Goal: Task Accomplishment & Management: Use online tool/utility

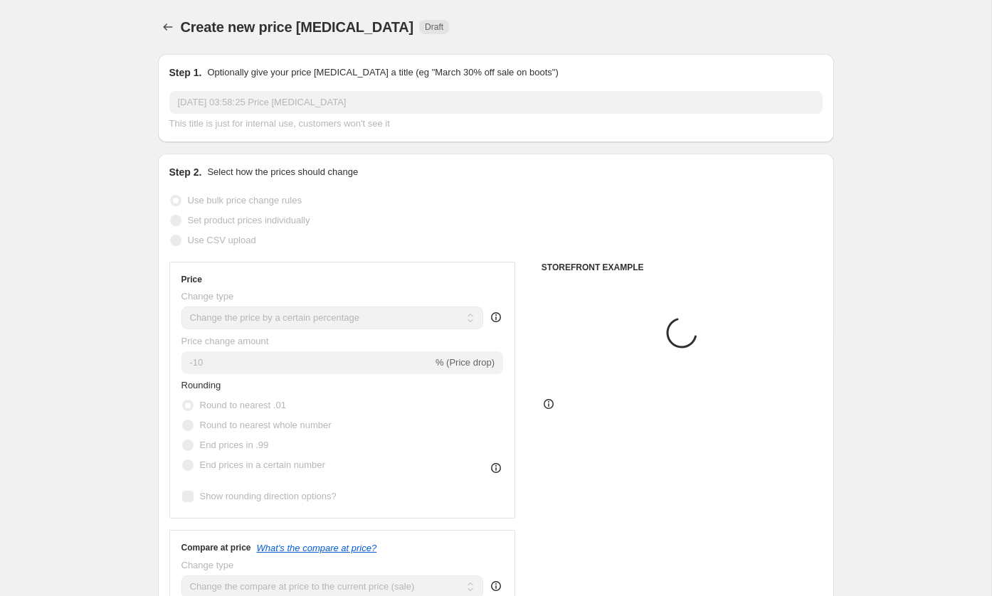
select select "percentage"
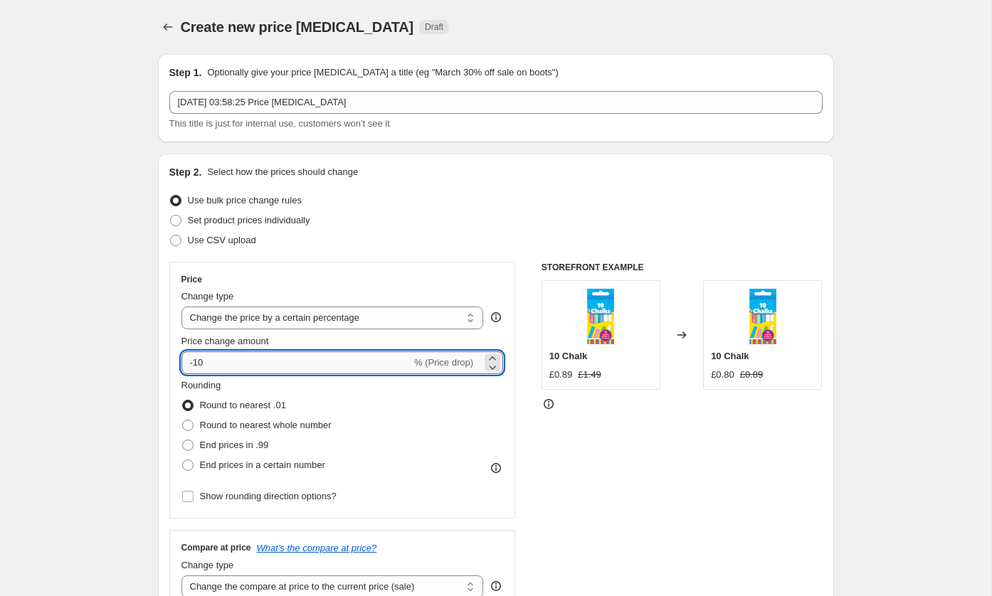
click at [336, 362] on input "-10" at bounding box center [296, 363] width 230 height 23
type input "-1"
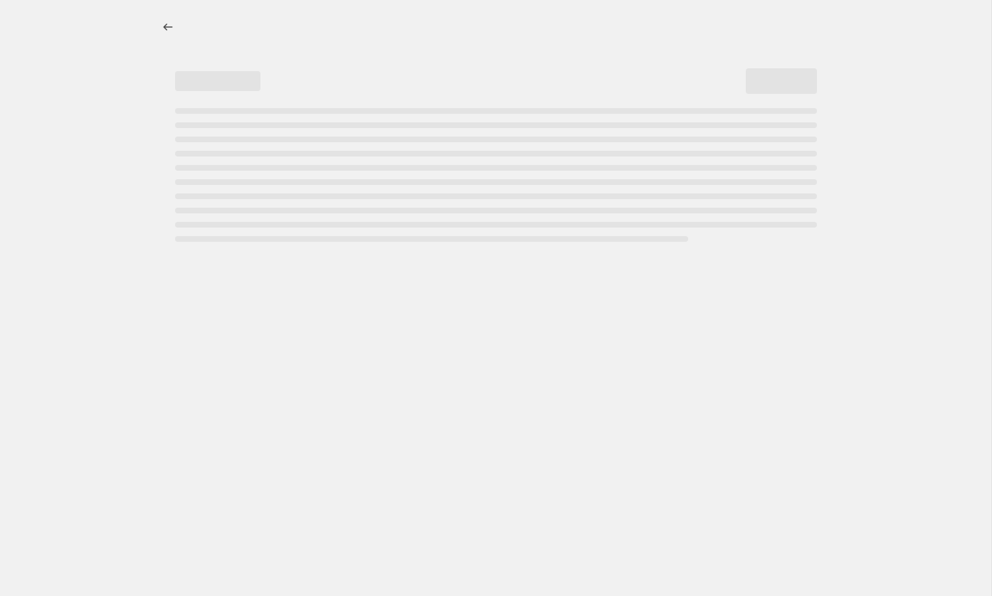
select select "percentage"
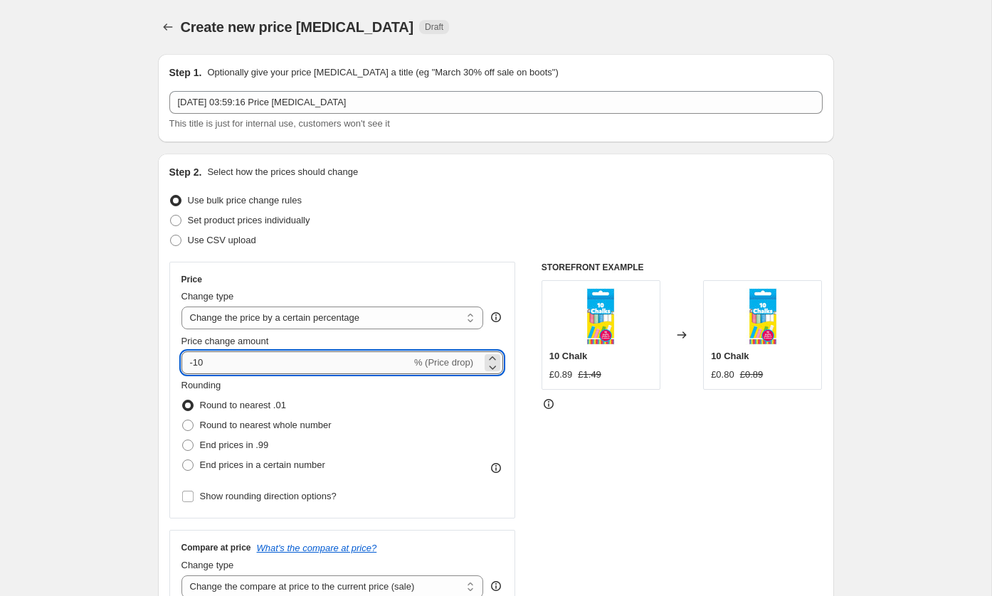
click at [306, 360] on input "-10" at bounding box center [296, 363] width 230 height 23
type input "-1"
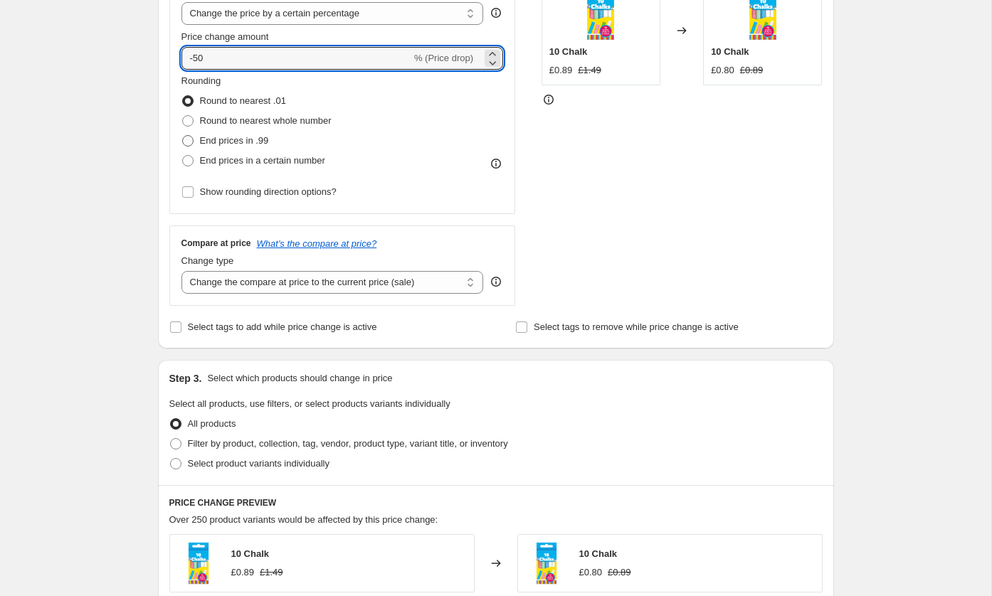
type input "-50"
click at [256, 144] on span "End prices in .99" at bounding box center [234, 140] width 69 height 11
click at [183, 136] on input "End prices in .99" at bounding box center [182, 135] width 1 height 1
radio input "true"
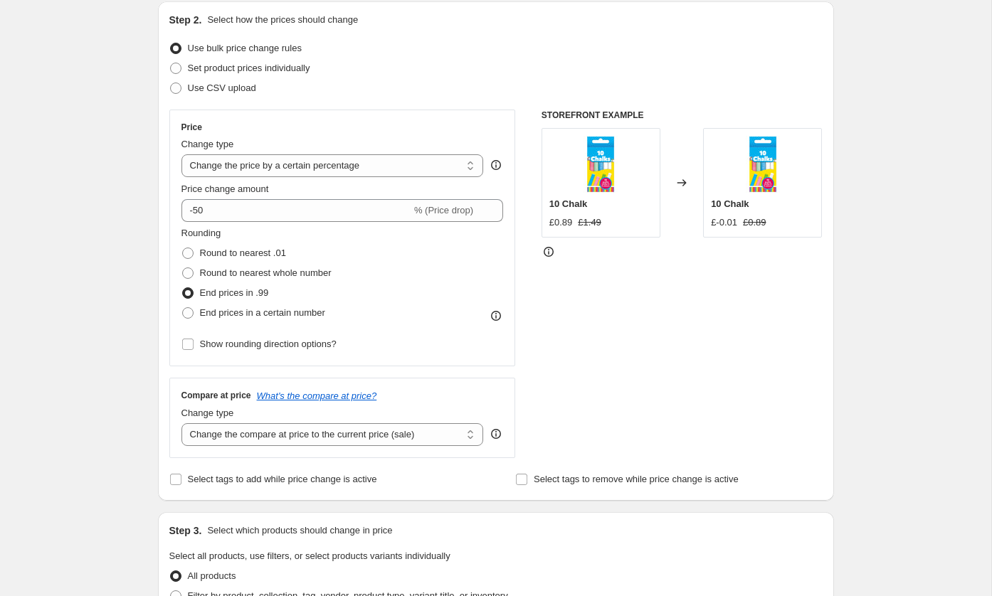
scroll to position [152, 0]
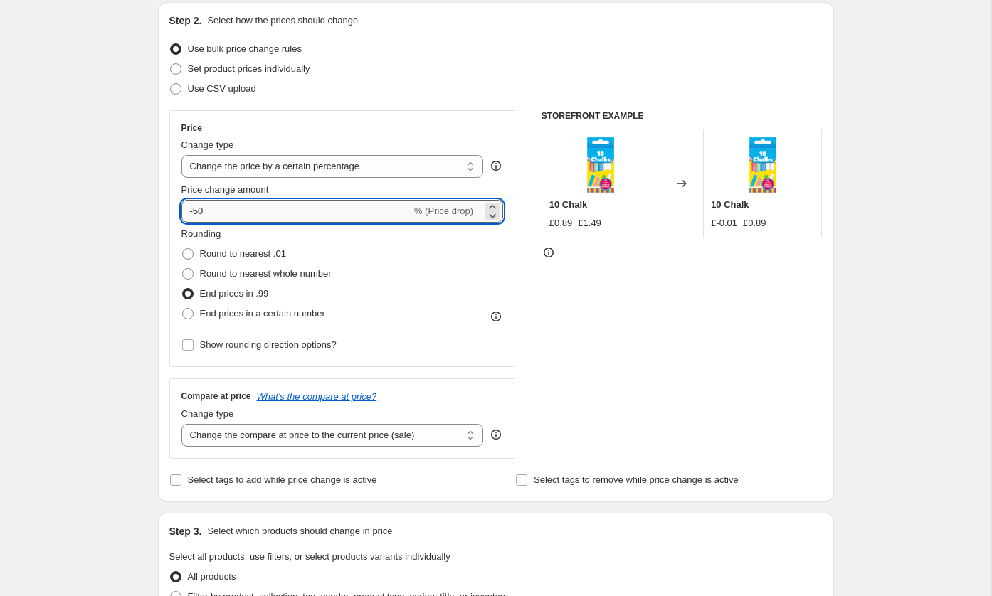
click at [349, 220] on input "-50" at bounding box center [296, 211] width 230 height 23
type input "-5"
click at [598, 327] on div "STOREFRONT EXAMPLE 10 Chalk £0.89 £1.49 Changed to 10 Chalk £-0.01 £0.89" at bounding box center [682, 284] width 281 height 349
click at [332, 206] on input "-45" at bounding box center [296, 211] width 230 height 23
type input "-4"
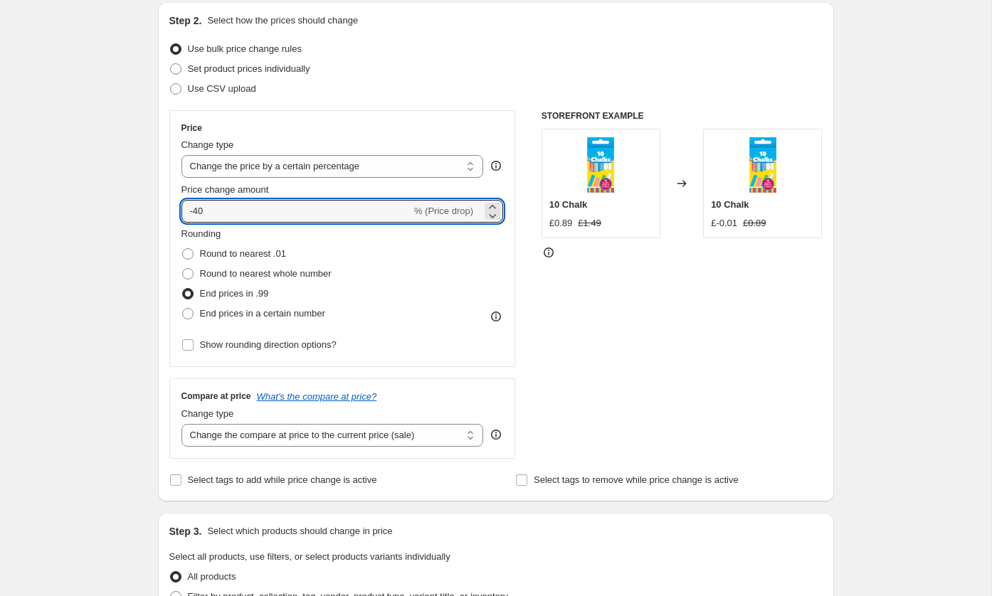
type input "-40"
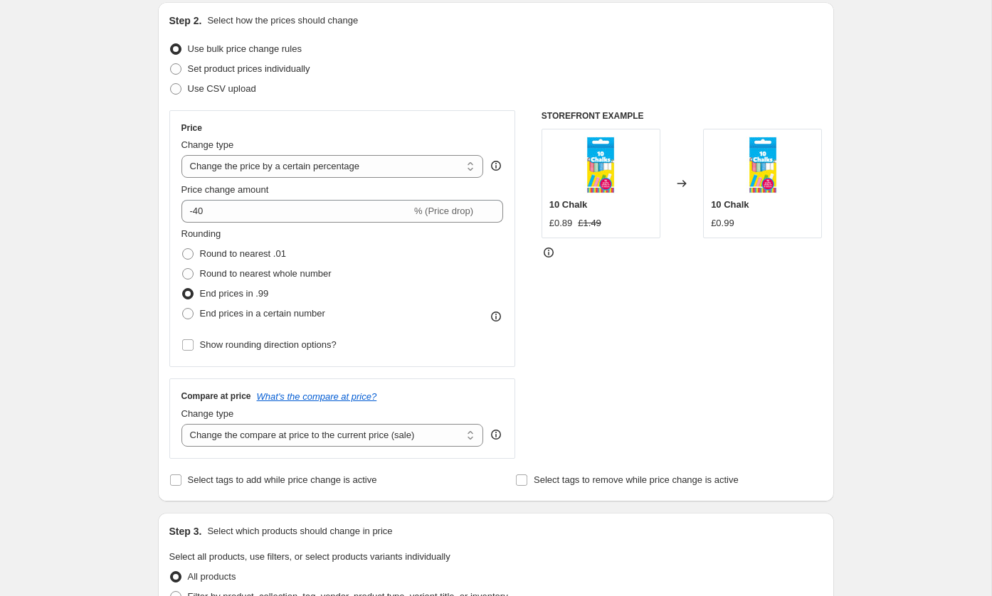
click at [609, 291] on div "STOREFRONT EXAMPLE 10 Chalk £0.89 £1.49 Changed to 10 Chalk £0.99" at bounding box center [682, 284] width 281 height 349
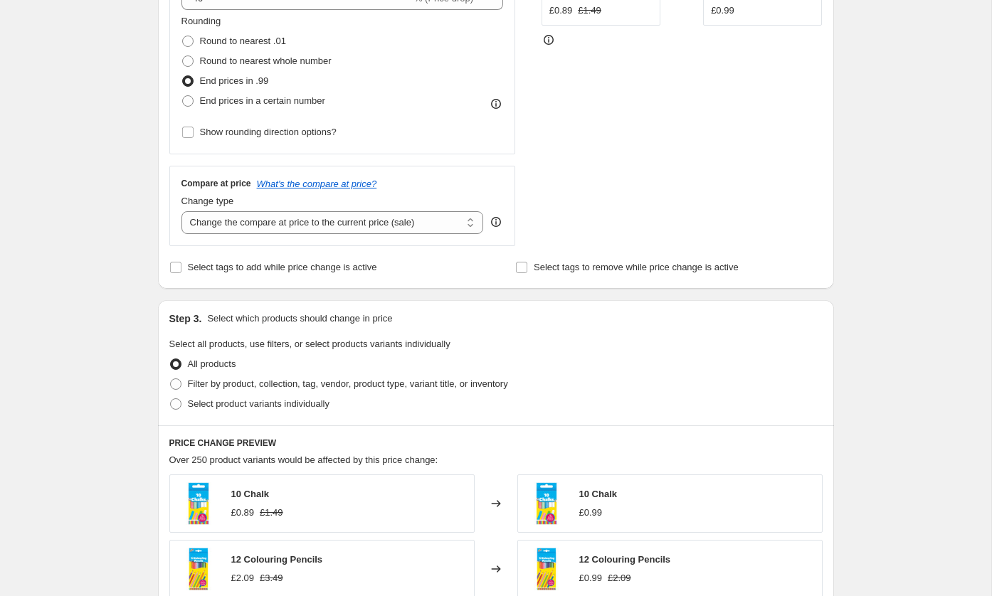
scroll to position [821, 0]
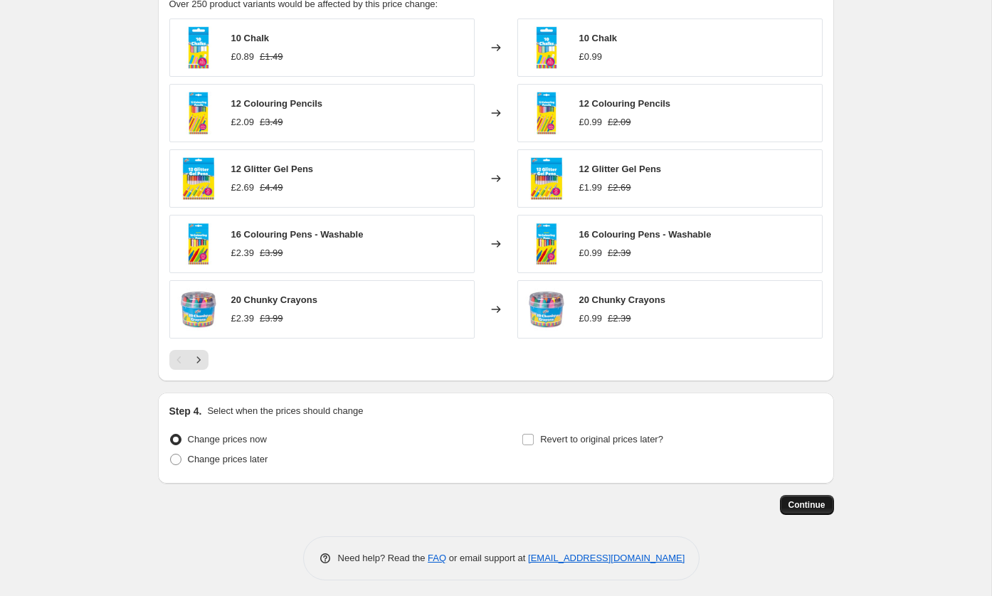
click at [815, 507] on button "Continue" at bounding box center [807, 505] width 54 height 20
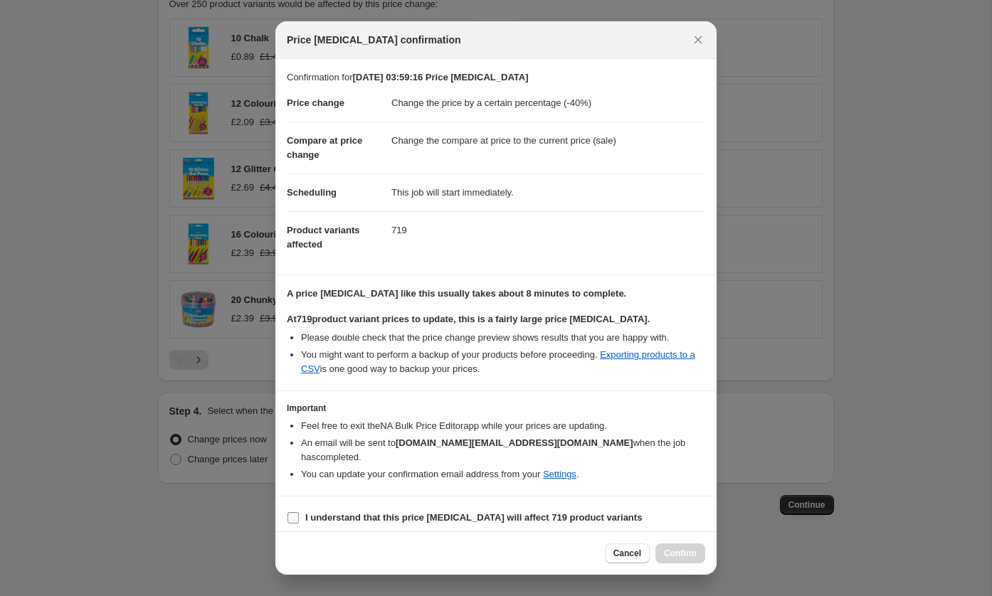
click at [450, 512] on b "I understand that this price [MEDICAL_DATA] will affect 719 product variants" at bounding box center [473, 517] width 337 height 11
click at [299, 512] on input "I understand that this price [MEDICAL_DATA] will affect 719 product variants" at bounding box center [293, 517] width 11 height 11
checkbox input "true"
